Goal: Task Accomplishment & Management: Complete application form

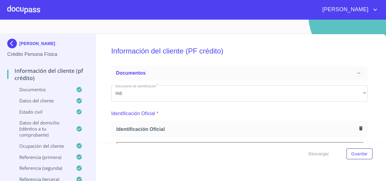
scroll to position [1911, 0]
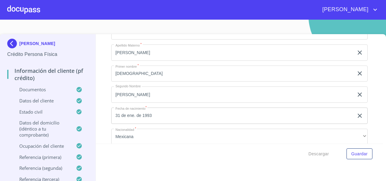
click at [18, 15] on div at bounding box center [23, 9] width 33 height 19
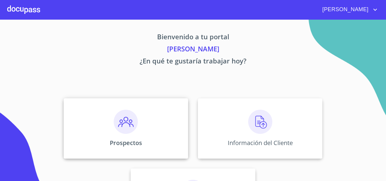
click at [84, 114] on div "Prospectos" at bounding box center [126, 128] width 125 height 60
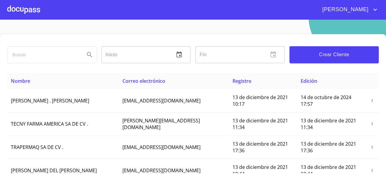
click at [319, 58] on span "Crear Cliente" at bounding box center [334, 54] width 80 height 8
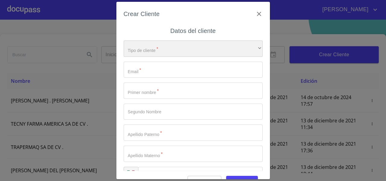
click at [155, 49] on div "​" at bounding box center [193, 48] width 139 height 16
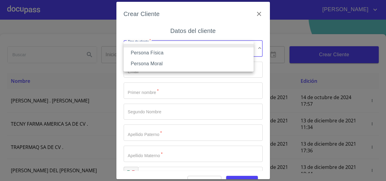
click at [149, 53] on li "Persona Física" at bounding box center [189, 52] width 130 height 11
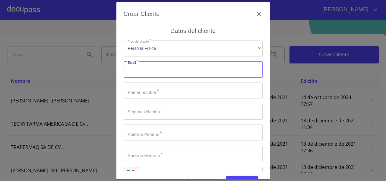
click at [131, 71] on input "Tipo de cliente   *" at bounding box center [193, 70] width 139 height 16
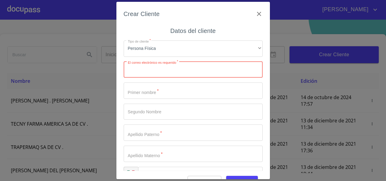
paste input "[EMAIL_ADDRESS][DOMAIN_NAME]"
type input "[EMAIL_ADDRESS][DOMAIN_NAME]"
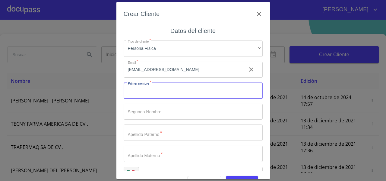
click at [158, 89] on input "Tipo de cliente   *" at bounding box center [193, 90] width 139 height 16
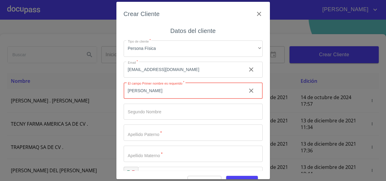
type input "[PERSON_NAME]"
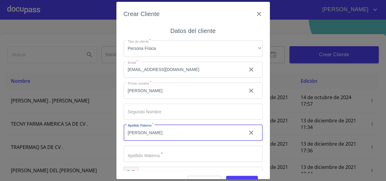
type input "[PERSON_NAME]"
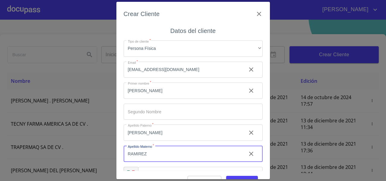
scroll to position [17, 0]
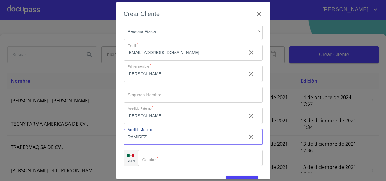
type input "RAMIREZ"
click at [146, 159] on div "​" at bounding box center [200, 158] width 125 height 16
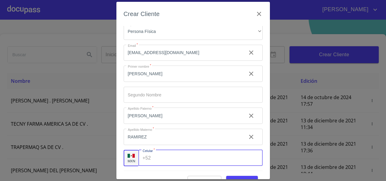
paste input "[PHONE_NUMBER]"
type input "[PHONE_NUMBER]"
click at [119, 144] on div "Crear Cliente Datos del cliente Tipo de cliente   * Persona Física ​ Email   * …" at bounding box center [193, 90] width 154 height 177
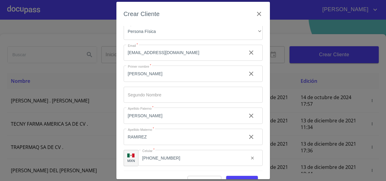
scroll to position [15, 0]
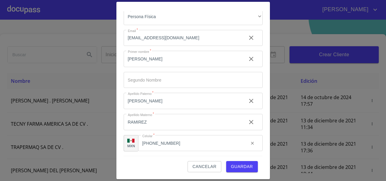
click at [231, 167] on span "Guardar" at bounding box center [242, 167] width 22 height 8
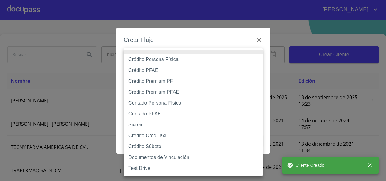
click at [157, 57] on body "[PERSON_NAME] ​ Fin ​ Crear Cliente Nombre Correo electrónico Registro Edición …" at bounding box center [193, 90] width 386 height 181
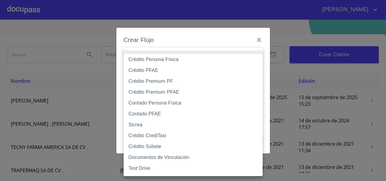
click at [155, 62] on li "Crédito Persona Física" at bounding box center [193, 59] width 139 height 11
type input "61b033e49b8c202ad5bb7912"
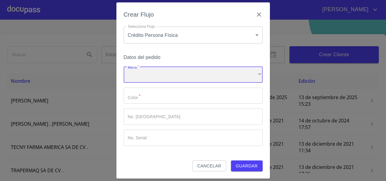
click at [145, 77] on div "​" at bounding box center [193, 74] width 139 height 16
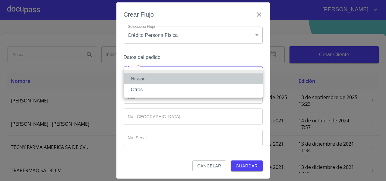
click at [144, 77] on li "Nissan" at bounding box center [193, 78] width 139 height 11
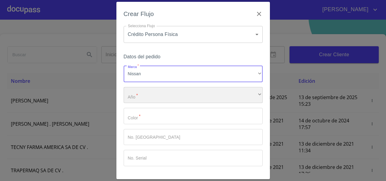
click at [138, 92] on div "​" at bounding box center [193, 95] width 139 height 16
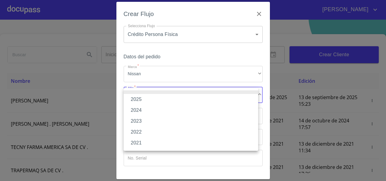
click at [135, 98] on li "2025" at bounding box center [191, 99] width 135 height 11
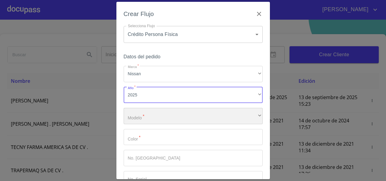
click at [136, 118] on div "​" at bounding box center [193, 116] width 139 height 16
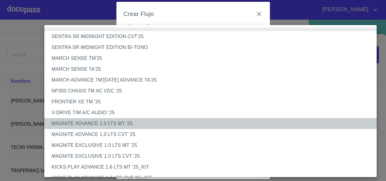
click at [105, 127] on li "MAGNITE ADVANCE 1.0 LTS MT '25" at bounding box center [212, 123] width 337 height 11
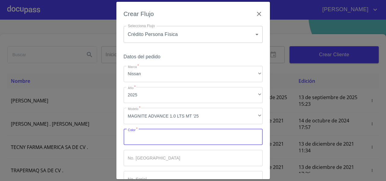
click at [141, 138] on input "Marca   *" at bounding box center [193, 137] width 139 height 16
type input "BLANCO"
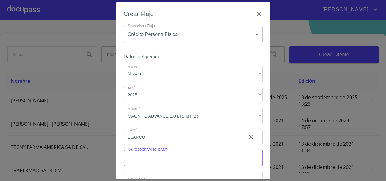
click at [128, 156] on input "Marca   *" at bounding box center [193, 158] width 139 height 16
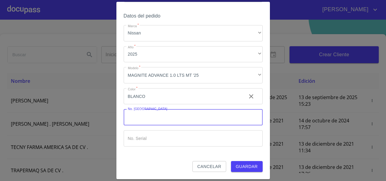
click at [248, 167] on span "Guardar" at bounding box center [247, 167] width 22 height 8
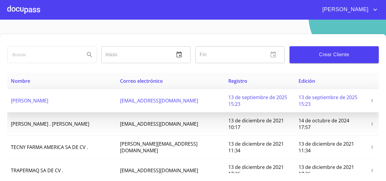
drag, startPoint x: 76, startPoint y: 100, endPoint x: 8, endPoint y: 107, distance: 67.6
click at [8, 107] on td "[PERSON_NAME]" at bounding box center [61, 100] width 109 height 23
copy span "[PERSON_NAME]"
drag, startPoint x: 180, startPoint y: 104, endPoint x: 127, endPoint y: 106, distance: 53.1
click at [127, 106] on td "[EMAIL_ADDRESS][DOMAIN_NAME]" at bounding box center [170, 100] width 108 height 23
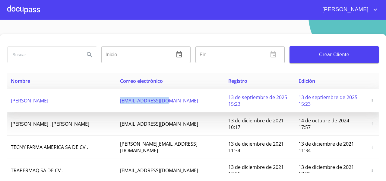
copy span "[EMAIL_ADDRESS][DOMAIN_NAME]"
drag, startPoint x: 83, startPoint y: 100, endPoint x: 11, endPoint y: 103, distance: 71.8
click at [11, 103] on td "[PERSON_NAME]" at bounding box center [61, 100] width 109 height 23
copy span "[PERSON_NAME]"
